Goal: Complete application form

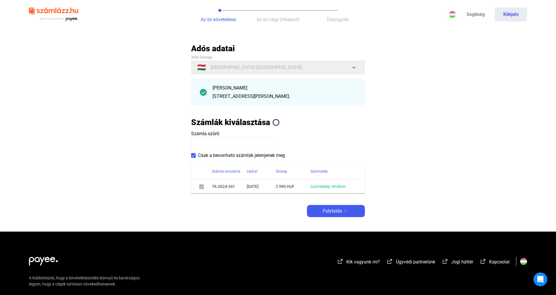
click at [355, 218] on main "Automatikusan mentve Adós adatai Adós országa 🇭🇺 [GEOGRAPHIC_DATA] ([GEOGRAPHIC…" at bounding box center [278, 137] width 556 height 188
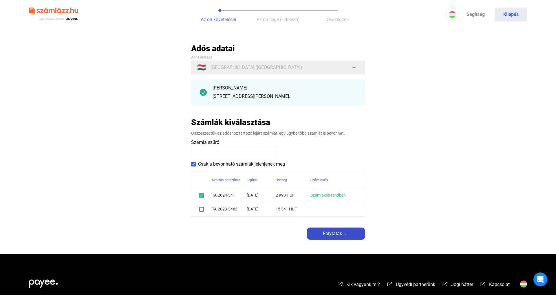
click at [337, 230] on span "Folytatás" at bounding box center [332, 233] width 19 height 7
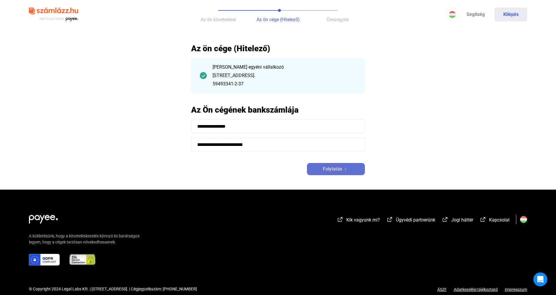
click at [339, 168] on span "Folytatás" at bounding box center [332, 169] width 19 height 7
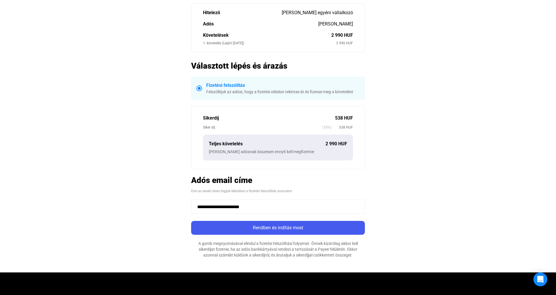
scroll to position [100, 0]
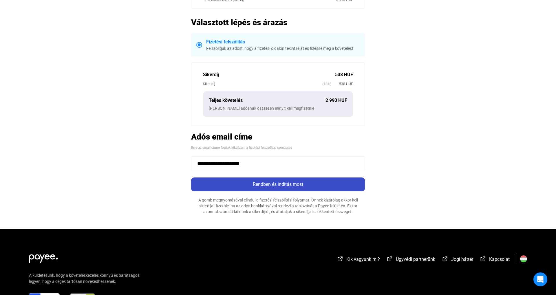
click at [296, 186] on div "Rendben és indítás most" at bounding box center [278, 184] width 170 height 7
